Goal: Find specific fact

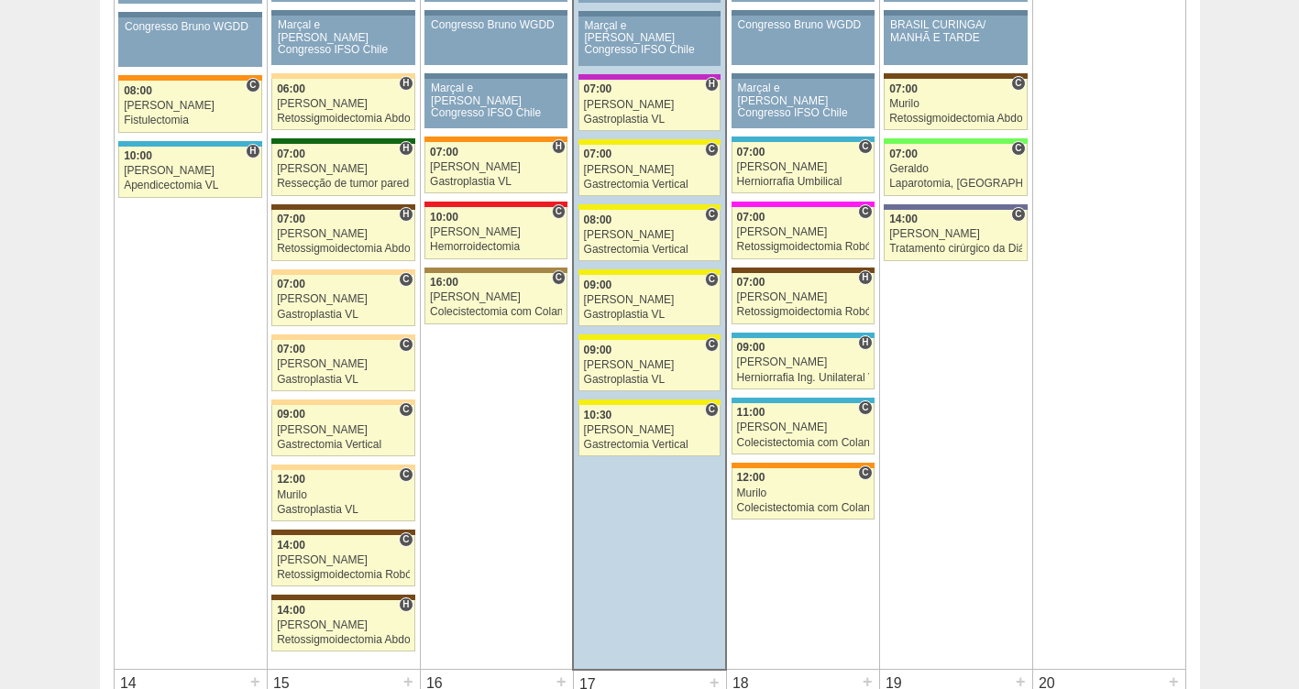
scroll to position [1178, 0]
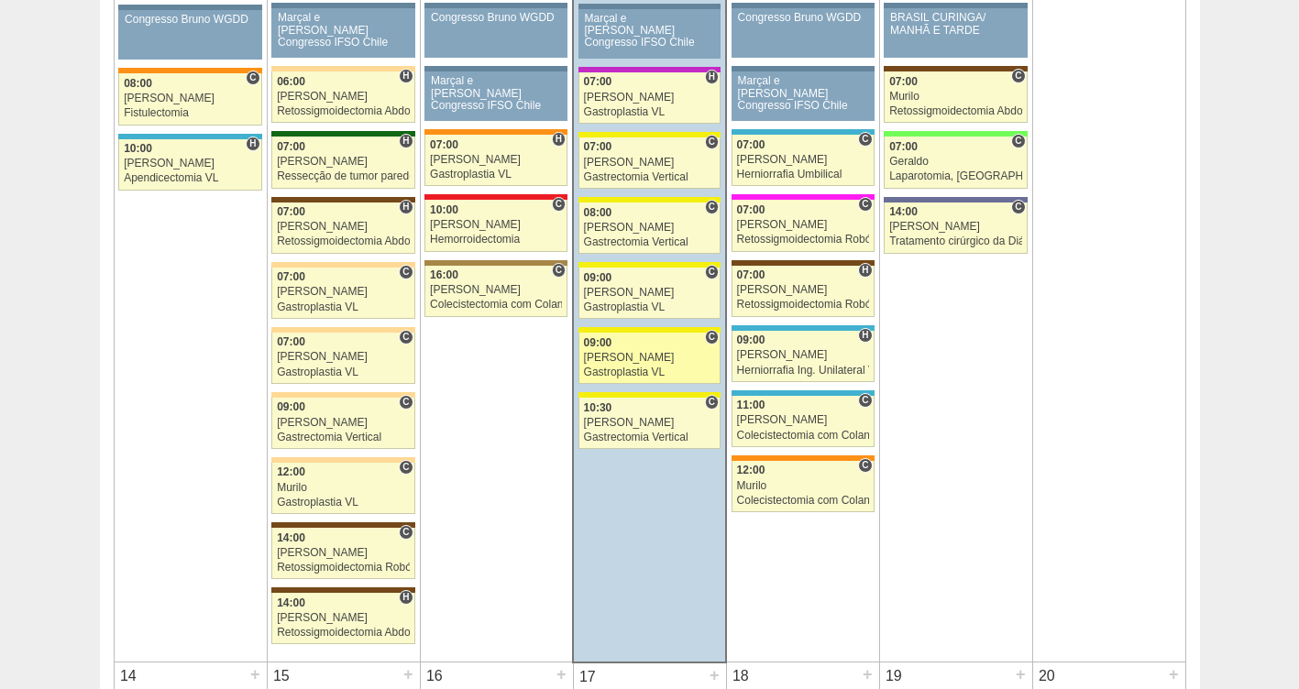
click at [610, 370] on div "Gastroplastia VL" at bounding box center [650, 373] width 132 height 12
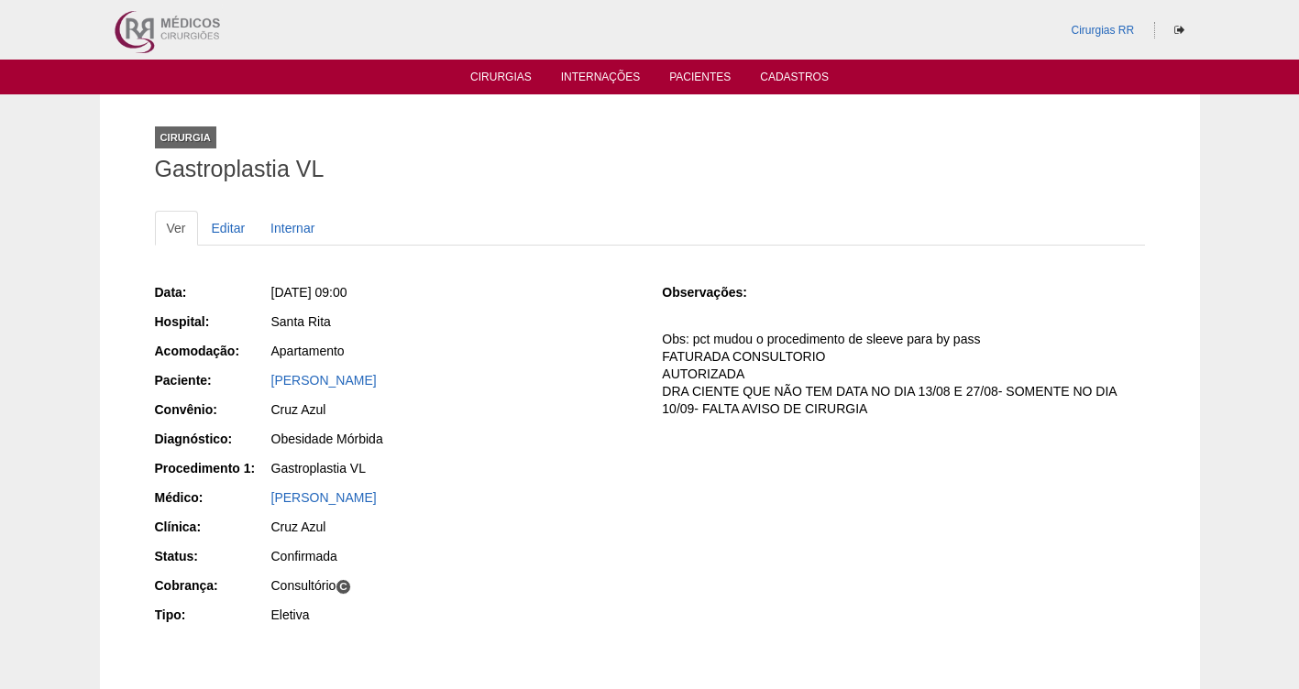
drag, startPoint x: 525, startPoint y: 386, endPoint x: 263, endPoint y: 381, distance: 262.2
click at [263, 381] on div "Paciente: Amanda Rodrigues Oliveira da Silva" at bounding box center [396, 382] width 482 height 23
copy div "Paciente: Amanda Rodrigues Oliveira da Silva"
